Goal: Find specific page/section: Find specific page/section

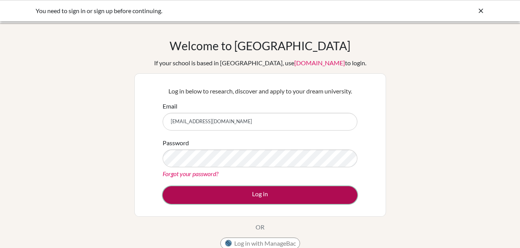
click at [310, 200] on button "Log in" at bounding box center [260, 196] width 195 height 18
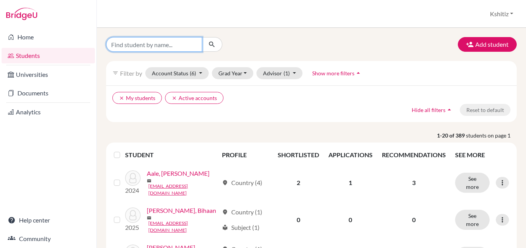
click at [160, 43] on input "Find student by name..." at bounding box center [154, 44] width 96 height 15
type input "Istuti Khadka"
click at [212, 44] on icon "submit" at bounding box center [212, 45] width 8 height 8
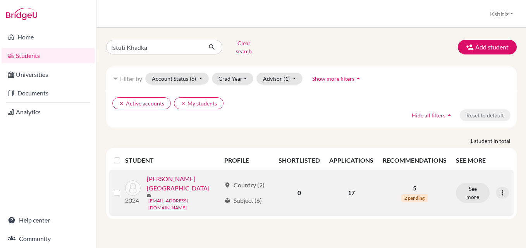
click at [155, 178] on link "[PERSON_NAME][GEOGRAPHIC_DATA]" at bounding box center [184, 184] width 74 height 19
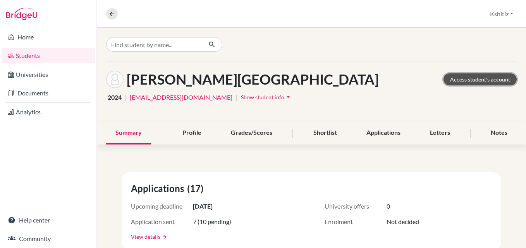
click at [451, 79] on link "Access student's account" at bounding box center [479, 80] width 73 height 12
